Goal: Use online tool/utility

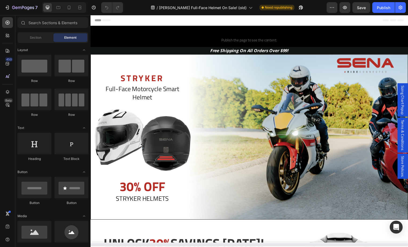
select select "552008338326619070"
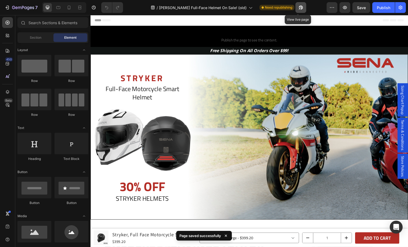
click at [296, 11] on button "button" at bounding box center [301, 7] width 11 height 11
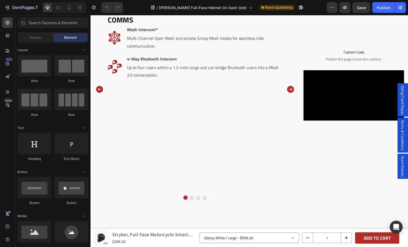
scroll to position [538, 0]
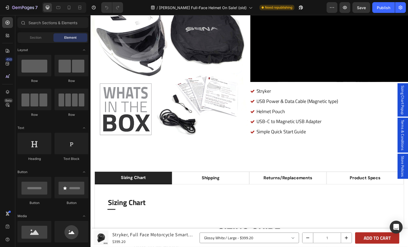
select select "Large"
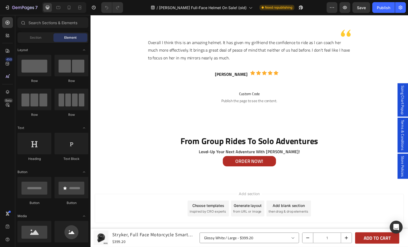
select select "Large"
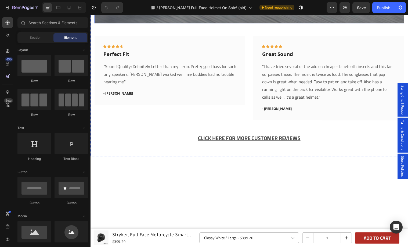
scroll to position [1303, 0]
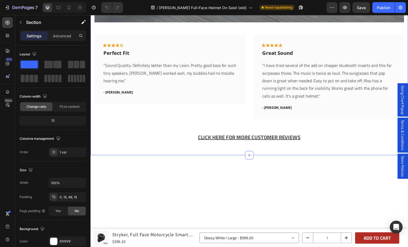
click at [243, 38] on div "Image Row What They're Saying About The Stryker Smart Helmet Heading Row Drop e…" at bounding box center [252, 13] width 314 height 264
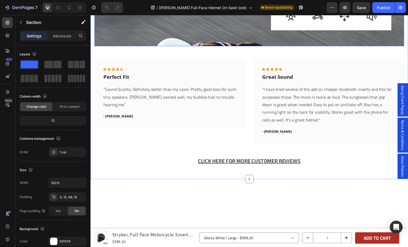
scroll to position [1264, 0]
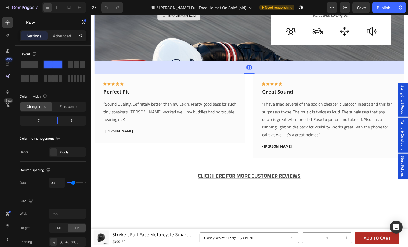
click at [238, 46] on div "Drop element here" at bounding box center [180, 16] width 171 height 59
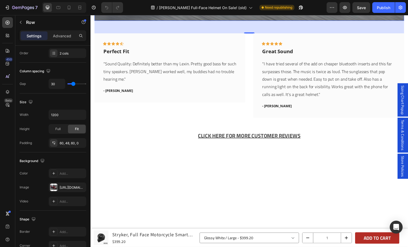
scroll to position [1301, 0]
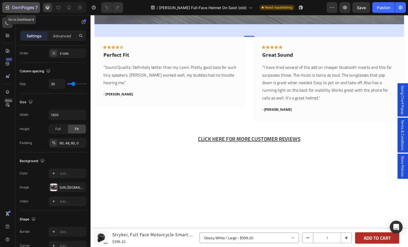
click at [30, 5] on div "7" at bounding box center [25, 7] width 26 height 6
